Goal: Obtain resource: Download file/media

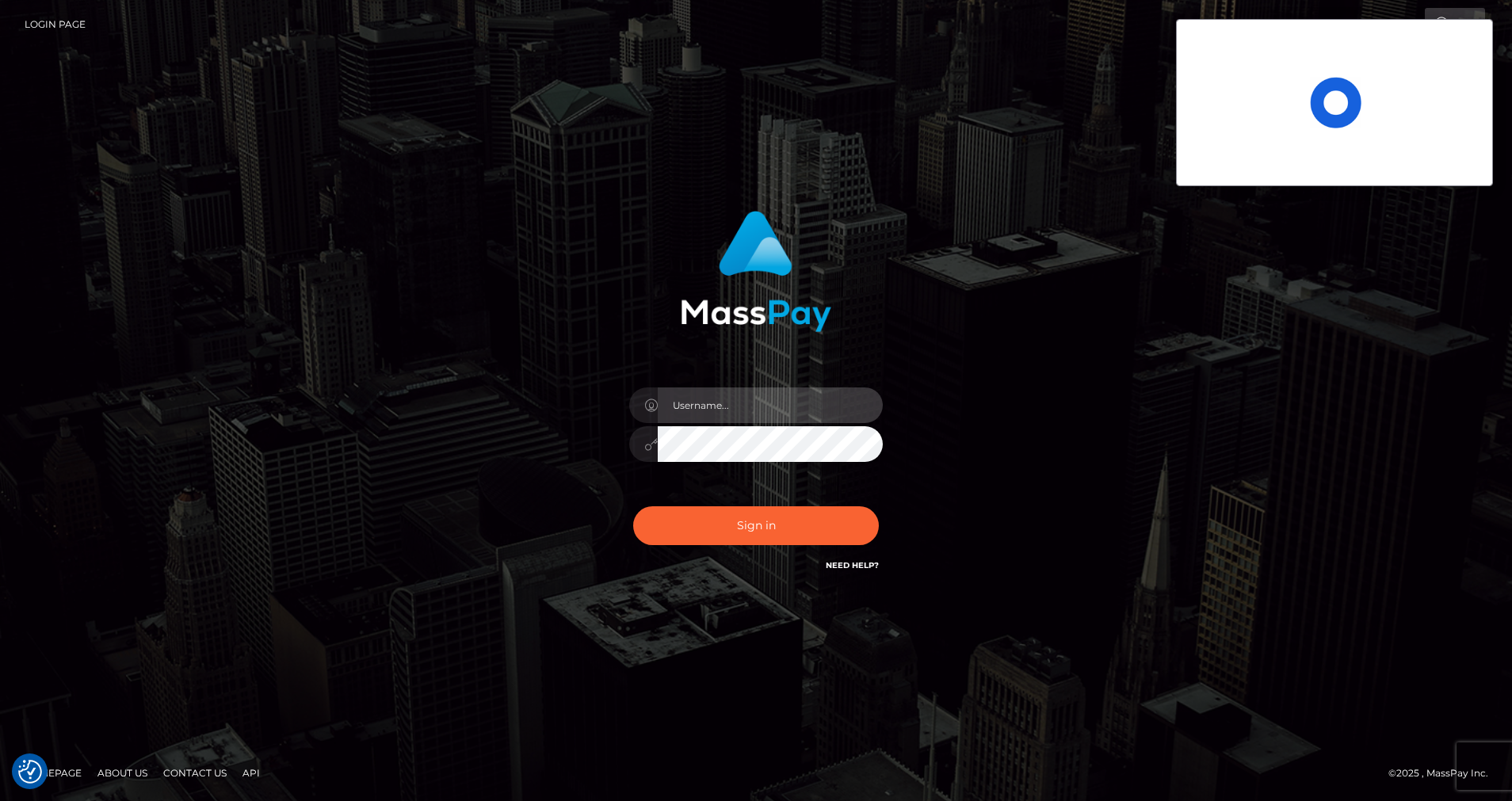
type input "cris.silversocial"
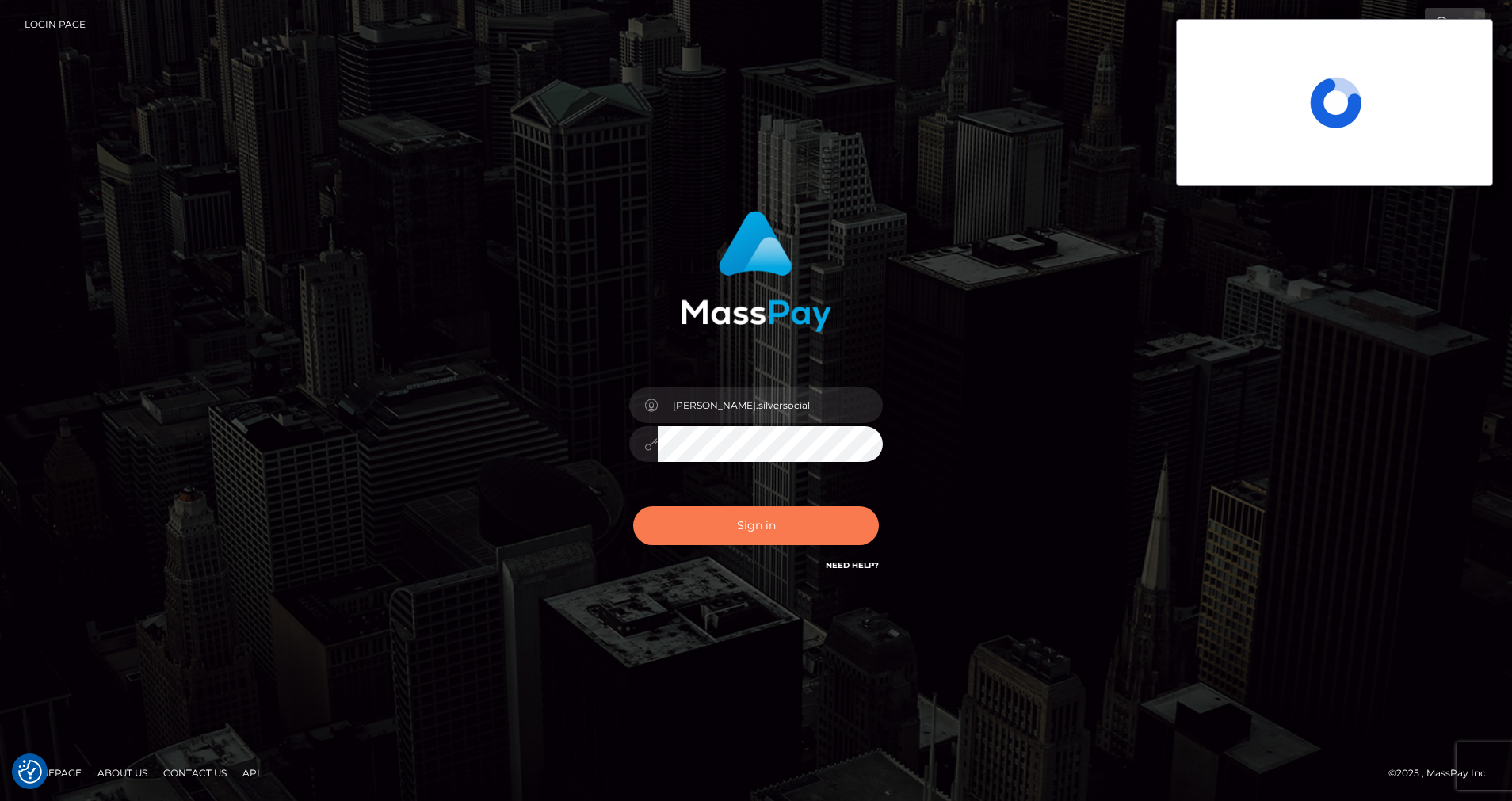
click at [691, 527] on button "Sign in" at bounding box center [755, 526] width 246 height 39
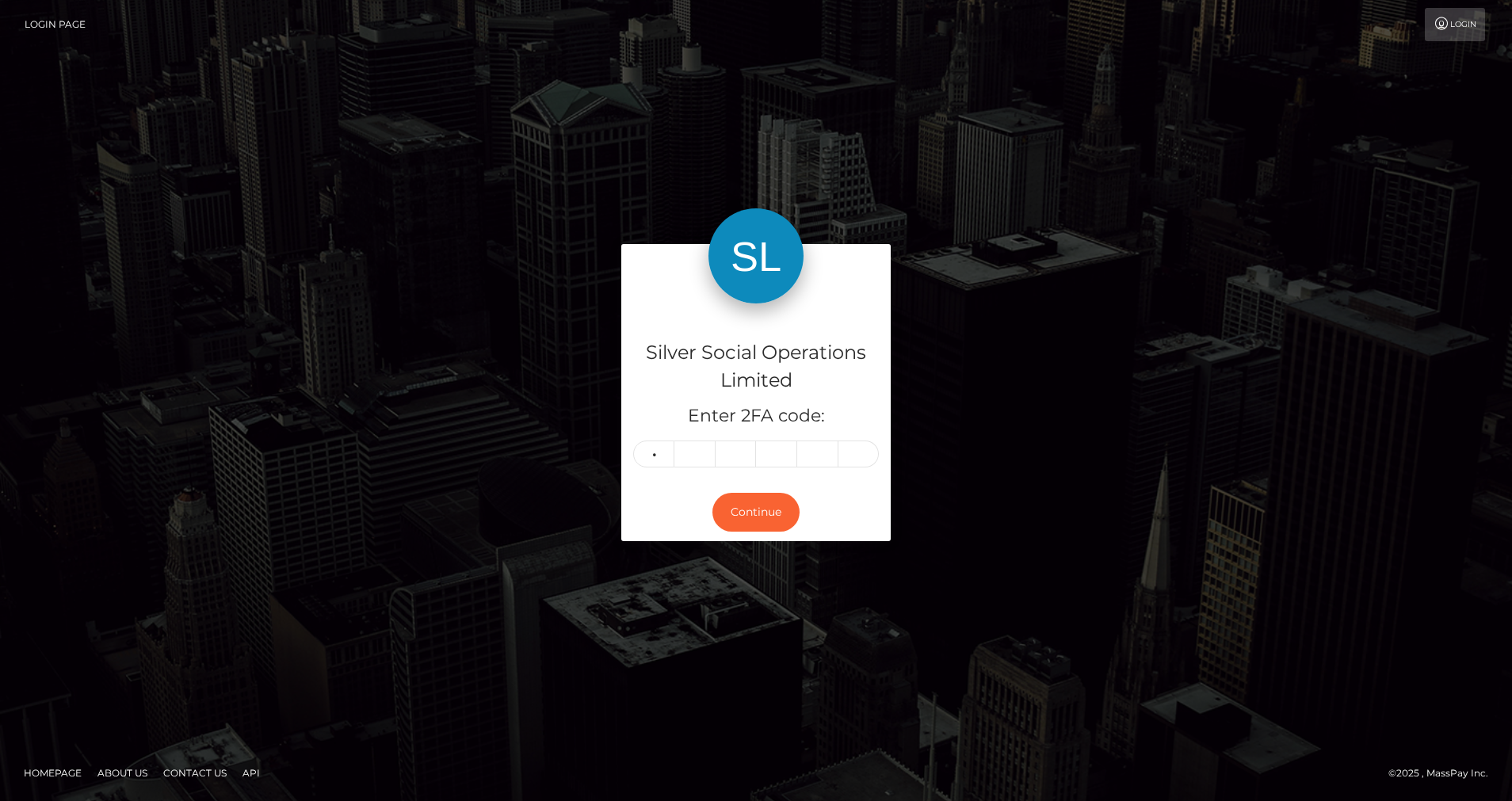
type input "9"
type input "1"
type input "8"
type input "9"
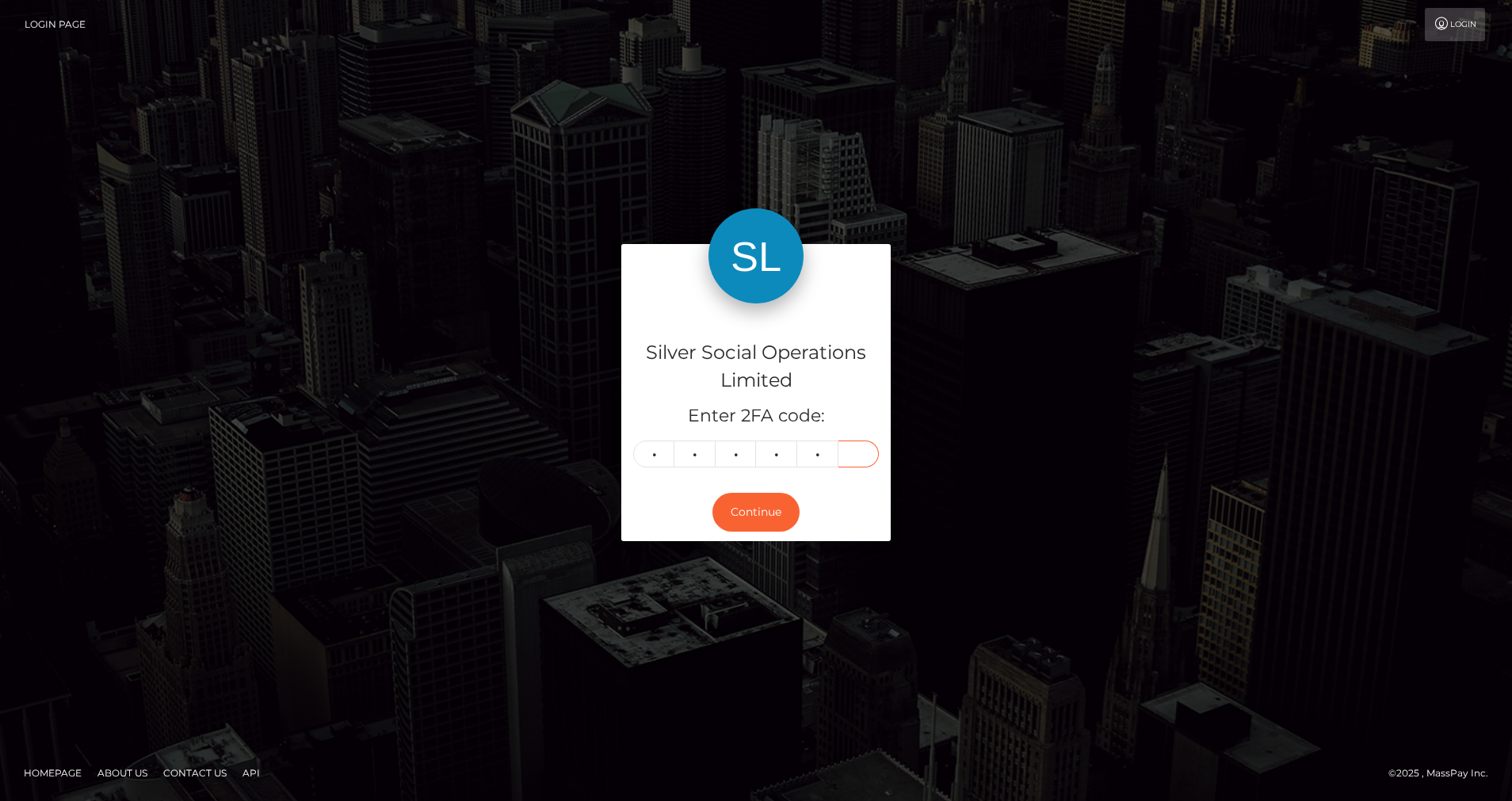
type input "1"
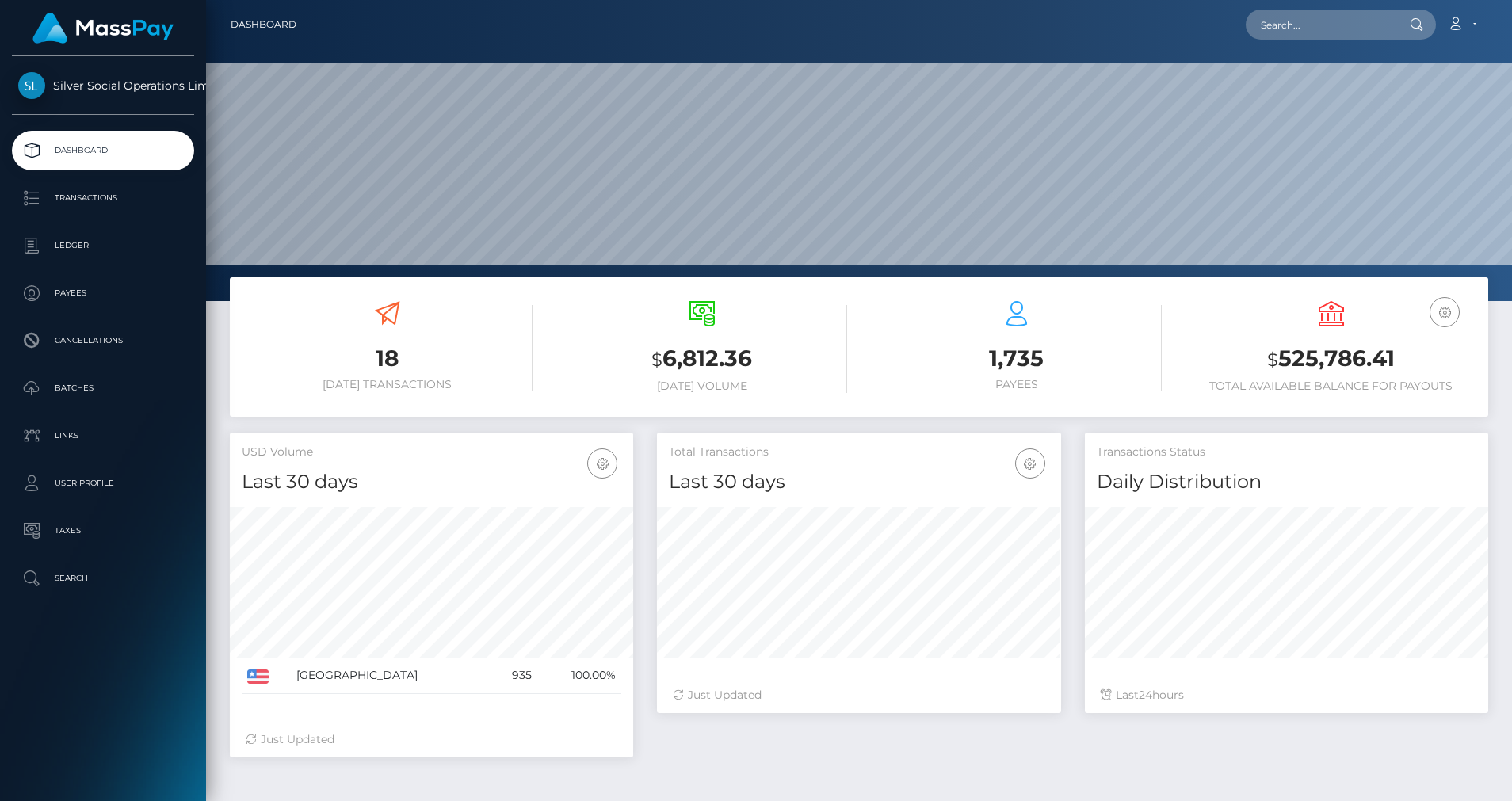
scroll to position [282, 404]
drag, startPoint x: 0, startPoint y: 0, endPoint x: 83, endPoint y: 291, distance: 302.6
click at [83, 291] on p "Payees" at bounding box center [103, 294] width 170 height 24
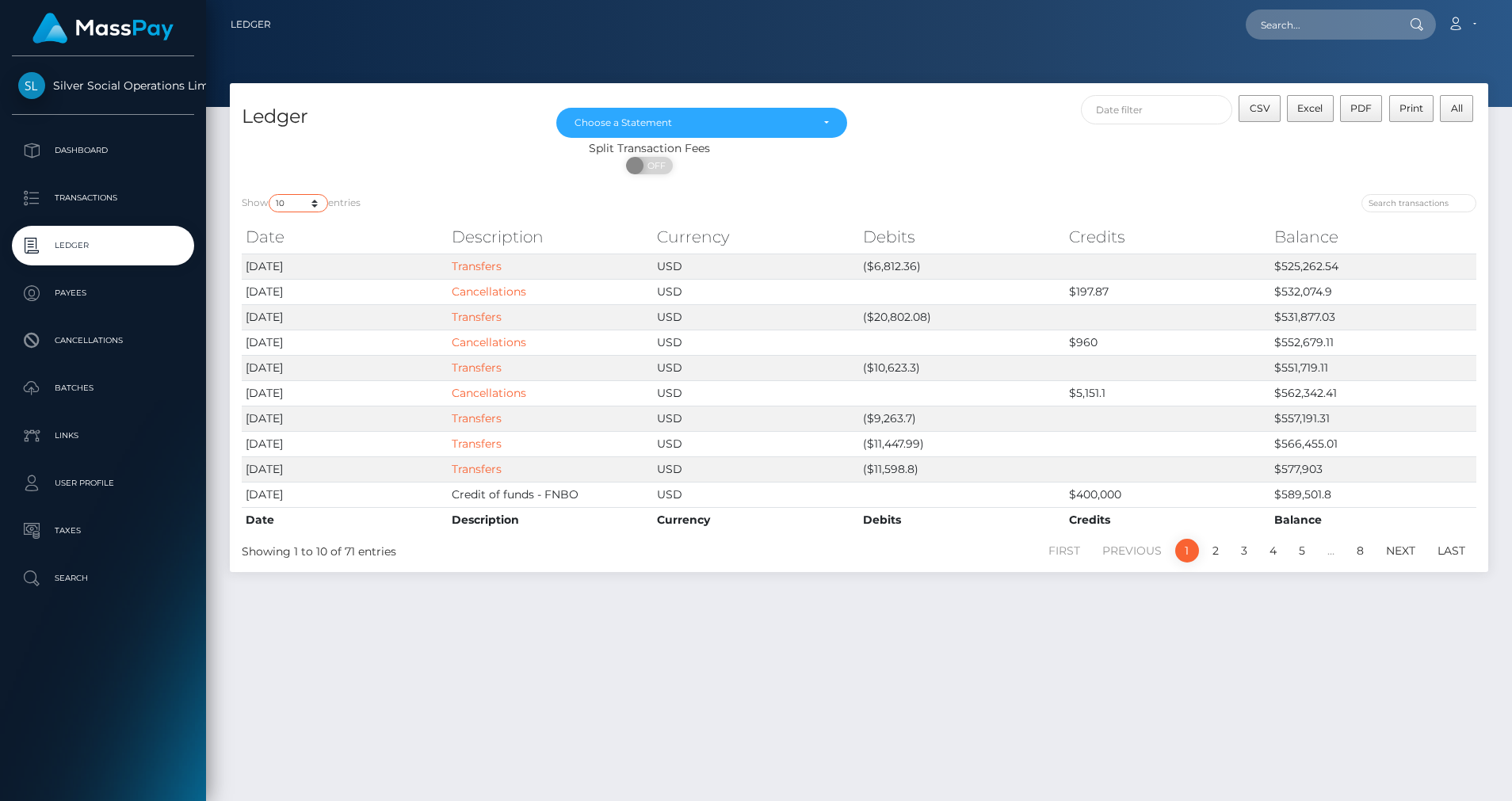
click at [314, 206] on select "10 25 50 100 250" at bounding box center [298, 203] width 59 height 18
select select "50"
click at [270, 194] on select "10 25 50 100 250" at bounding box center [298, 203] width 59 height 18
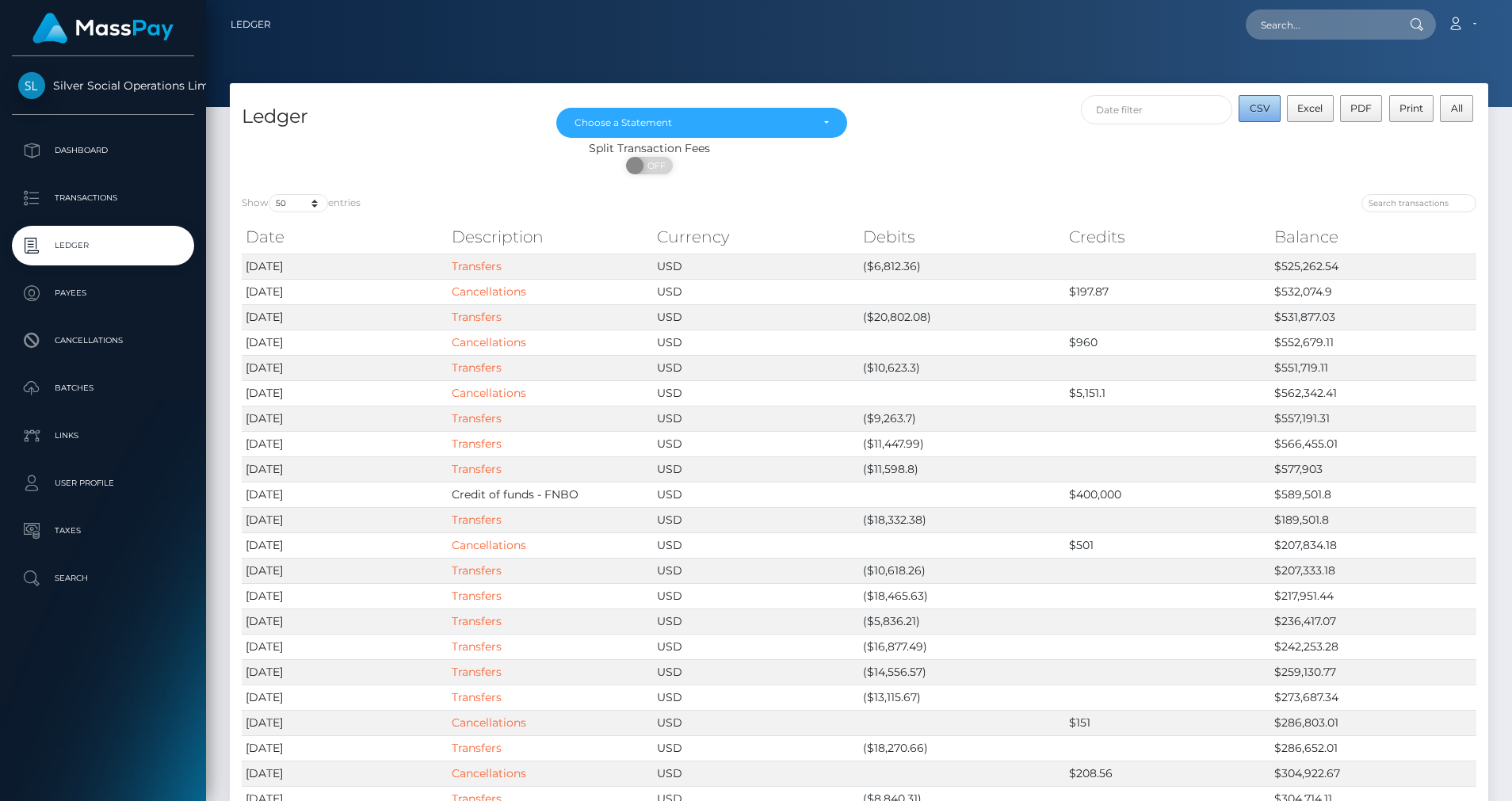
click at [1247, 110] on button "CSV" at bounding box center [1259, 109] width 42 height 27
click at [747, 131] on div "Choose a Statement" at bounding box center [701, 123] width 290 height 30
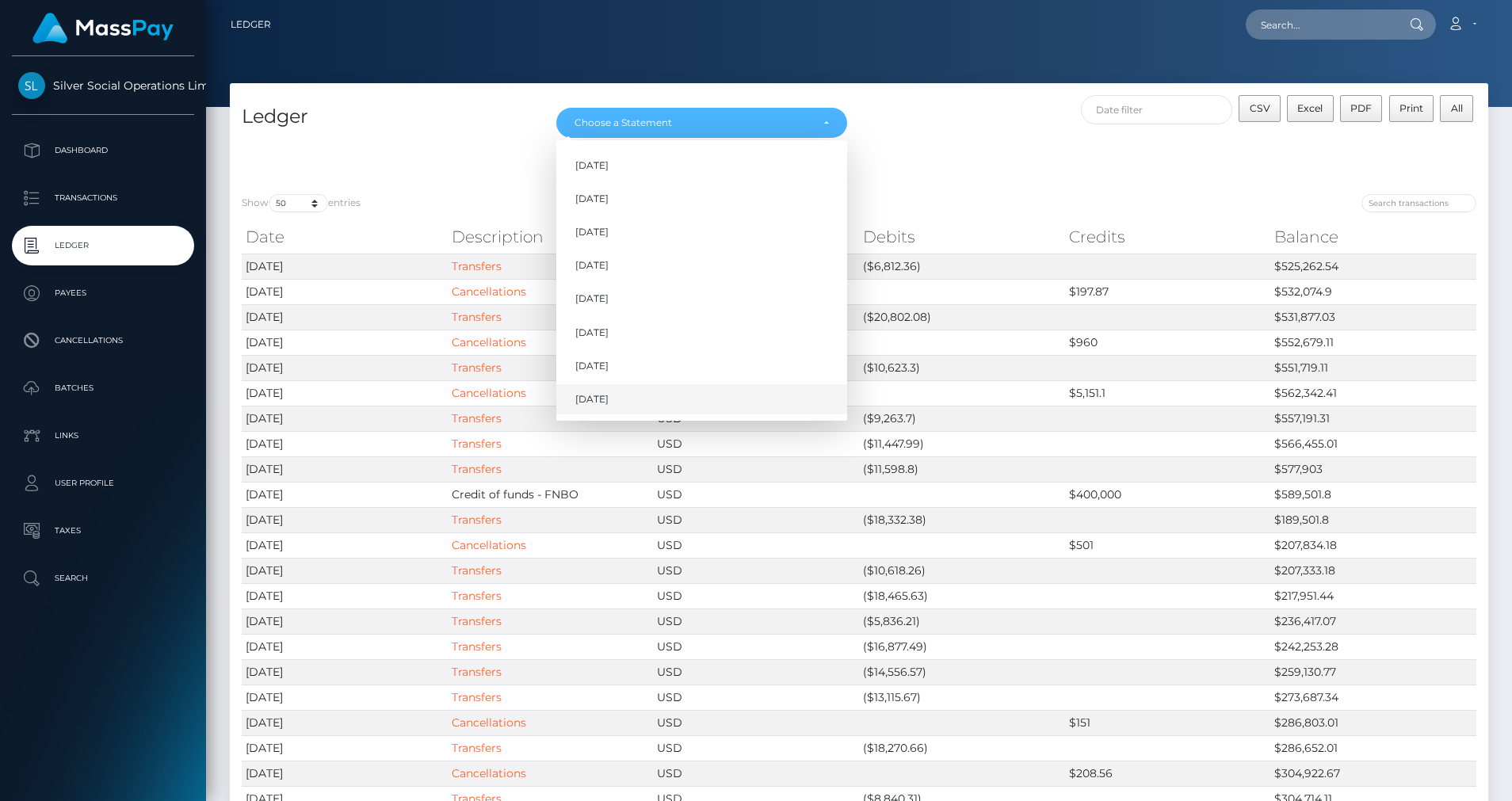
click at [609, 395] on span "Aug 2025" at bounding box center [592, 399] width 34 height 14
select select "Aug 2025"
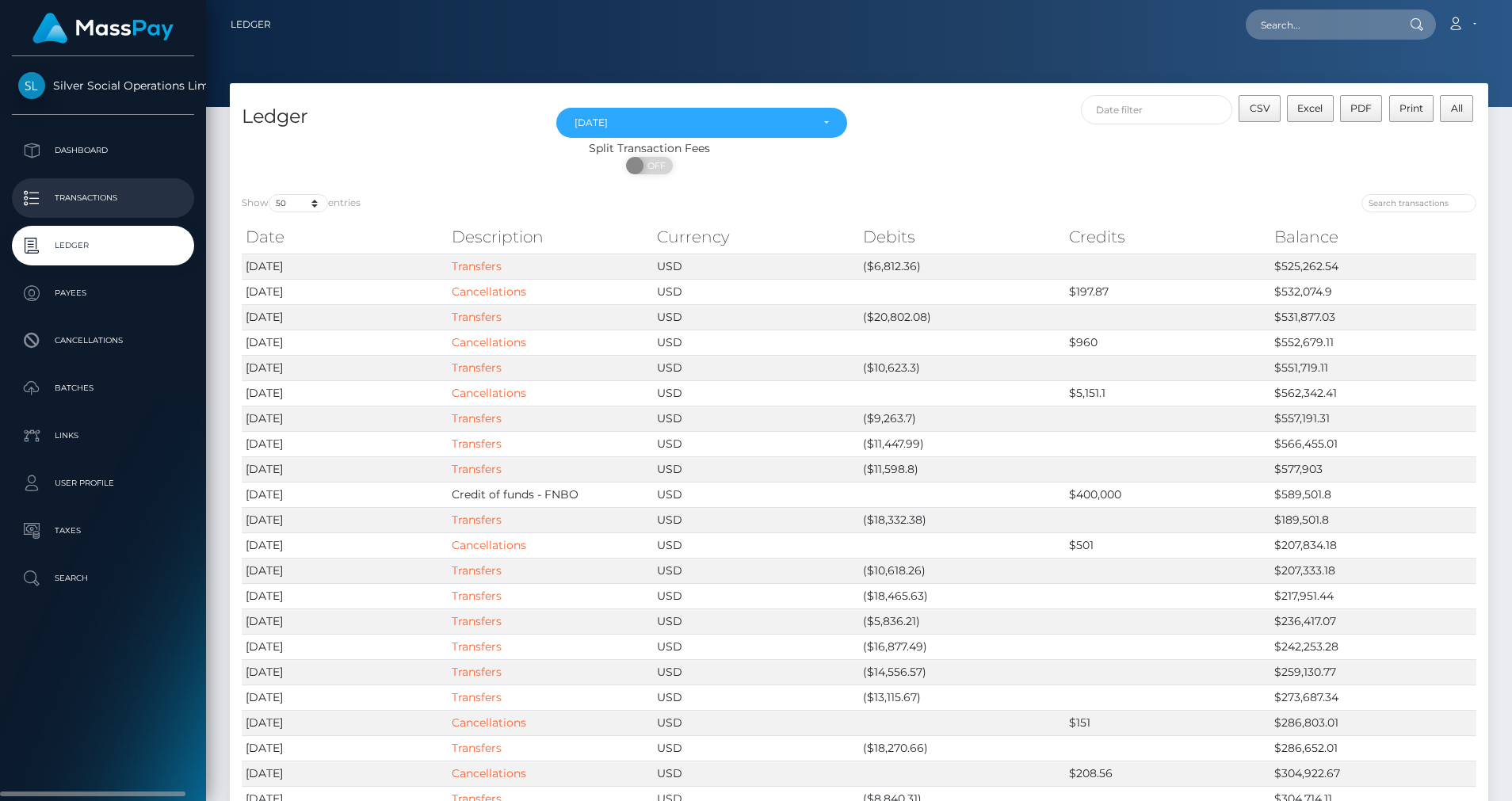
click at [89, 196] on p "Transactions" at bounding box center [103, 198] width 170 height 24
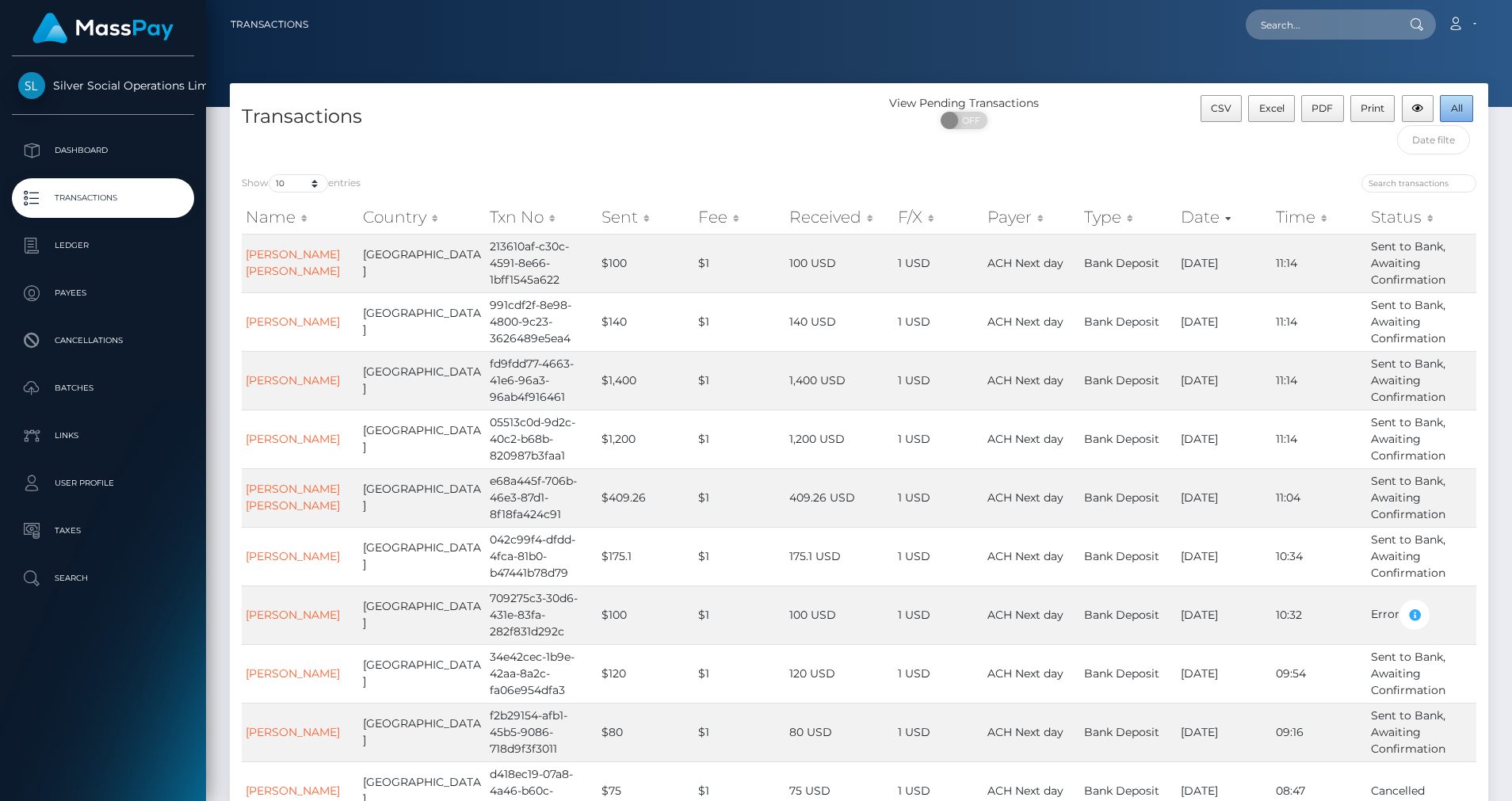
click at [1469, 102] on button "All" at bounding box center [1457, 109] width 34 height 27
